Goal: Task Accomplishment & Management: Complete application form

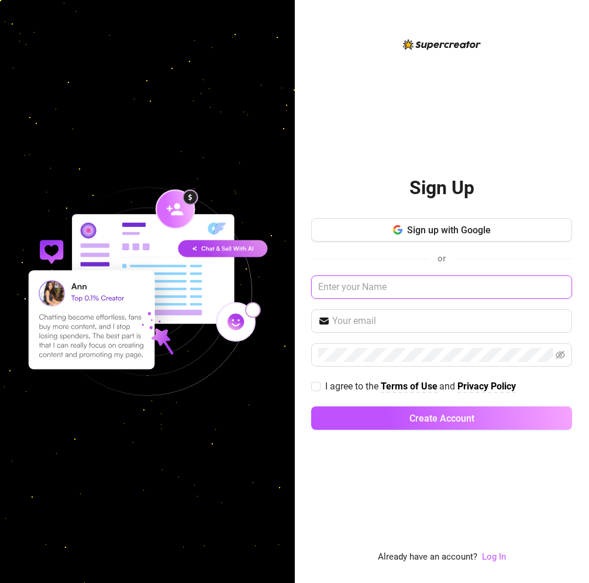
click at [380, 290] on input "text" at bounding box center [441, 286] width 261 height 23
type input "[PERSON_NAME]"
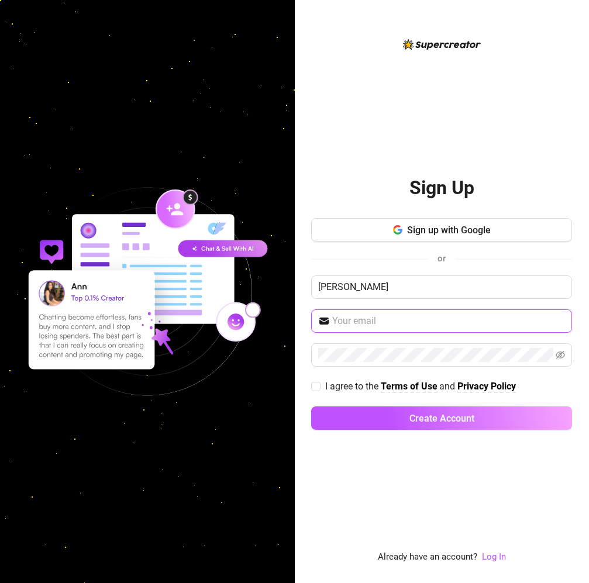
click at [365, 321] on input "text" at bounding box center [448, 321] width 233 height 14
type input "[EMAIL_ADDRESS][DOMAIN_NAME]"
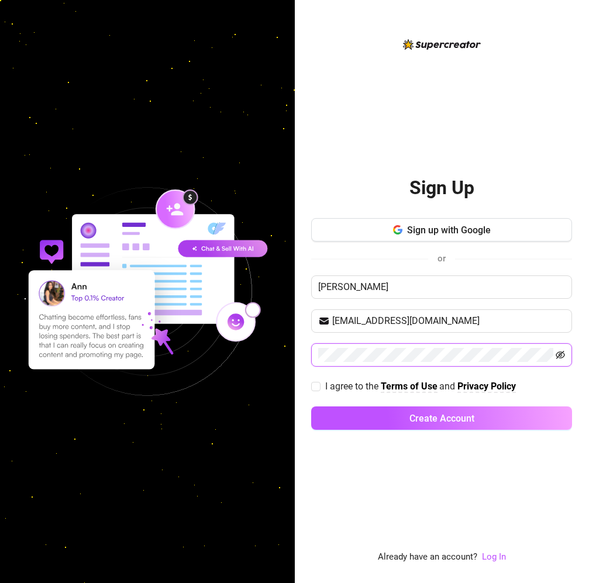
click at [561, 356] on icon "eye-invisible" at bounding box center [561, 355] width 2 height 2
click at [316, 387] on input "I agree to the Terms of Use and Privacy Policy" at bounding box center [315, 386] width 8 height 8
checkbox input "true"
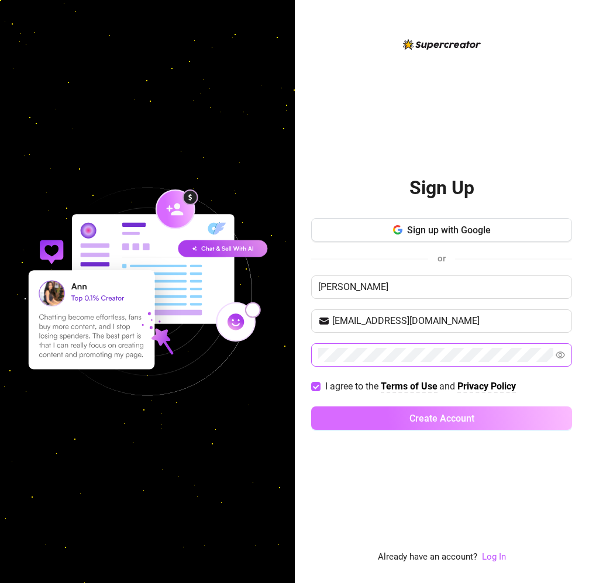
click at [368, 412] on button "Create Account" at bounding box center [441, 417] width 261 height 23
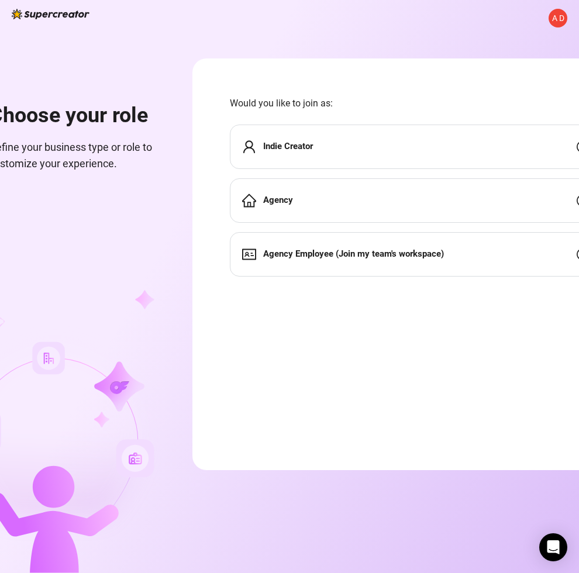
click at [295, 140] on span "Indie Creator" at bounding box center [288, 147] width 50 height 14
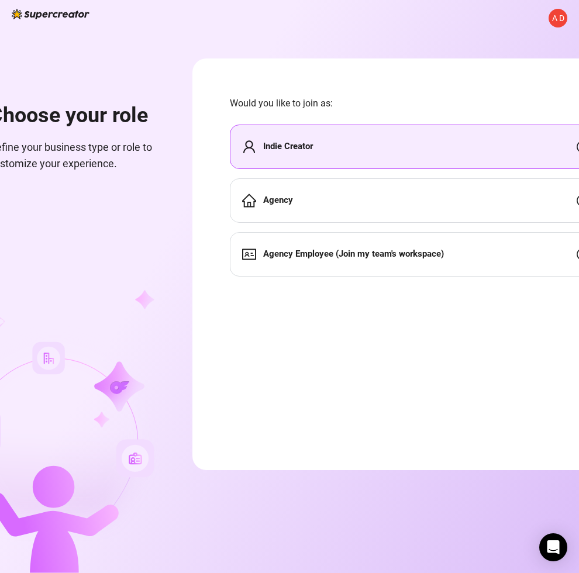
click at [295, 140] on span "Indie Creator" at bounding box center [288, 147] width 50 height 14
click at [277, 147] on strong "Indie Creator" at bounding box center [288, 146] width 50 height 11
click at [424, 149] on div "Indie Creator" at bounding box center [415, 147] width 371 height 44
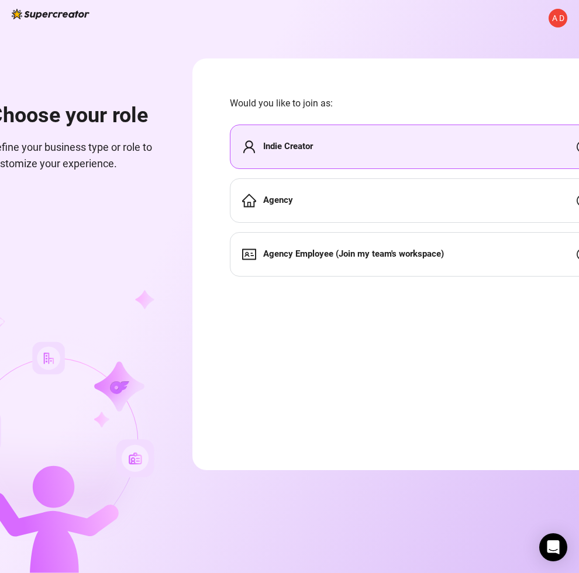
click at [285, 195] on strong "Agency" at bounding box center [278, 200] width 30 height 11
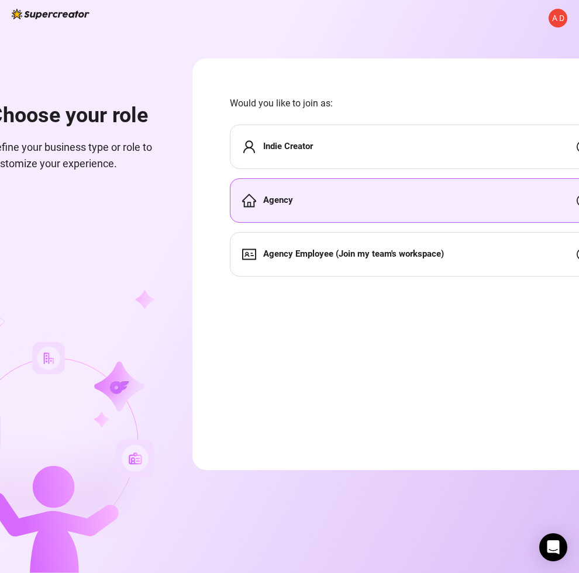
click at [293, 254] on strong "Agency Employee (Join my team's workspace)" at bounding box center [353, 254] width 181 height 11
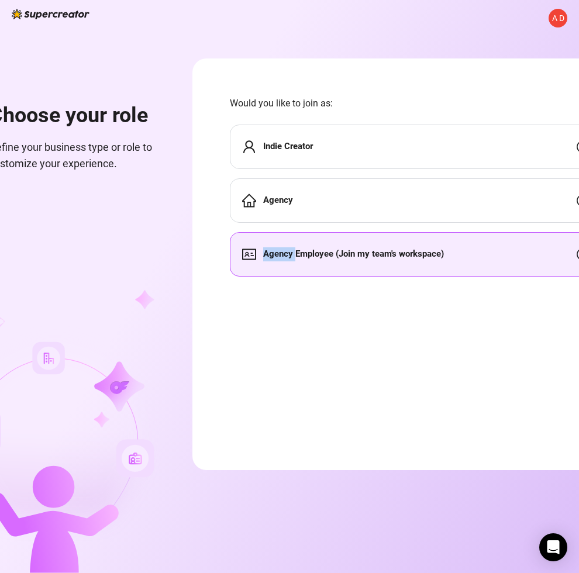
click at [293, 254] on strong "Agency Employee (Join my team's workspace)" at bounding box center [353, 254] width 181 height 11
click at [308, 573] on div at bounding box center [289, 573] width 579 height 0
click at [164, 253] on div "Choose your role Define your business type or role to customize your experience." at bounding box center [52, 315] width 223 height 515
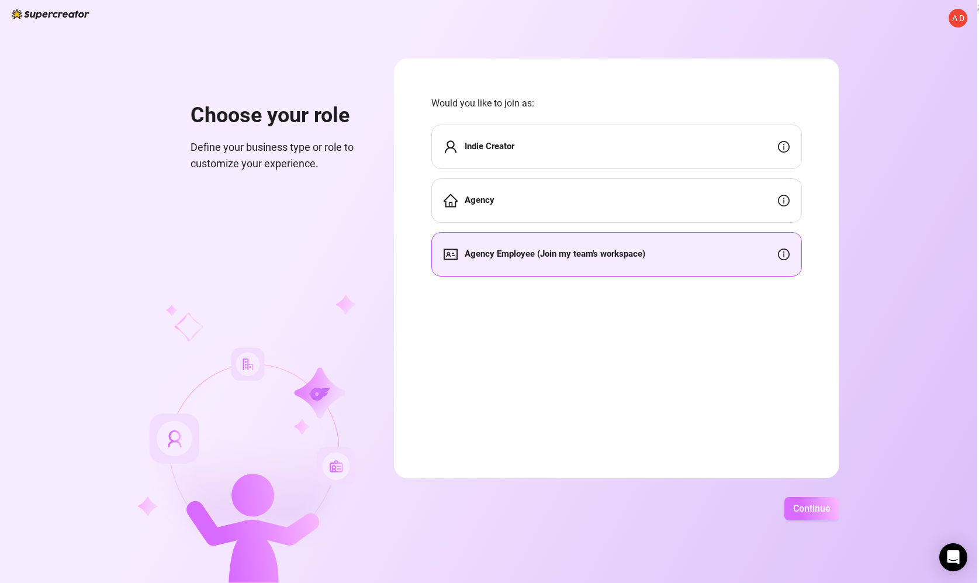
click at [588, 507] on span "Continue" at bounding box center [812, 508] width 37 height 11
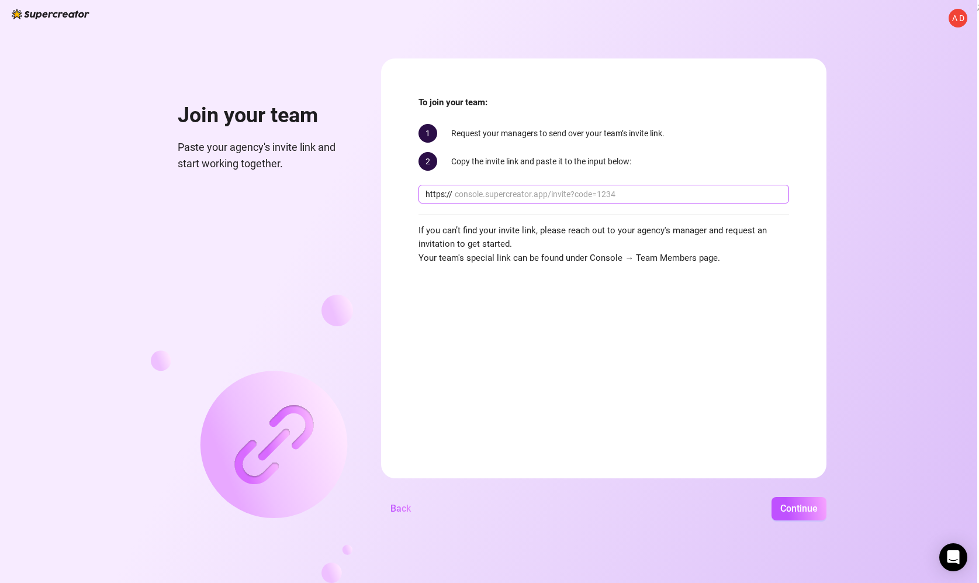
click at [464, 194] on input "text" at bounding box center [618, 194] width 327 height 13
type input "a"
